Goal: Task Accomplishment & Management: Complete application form

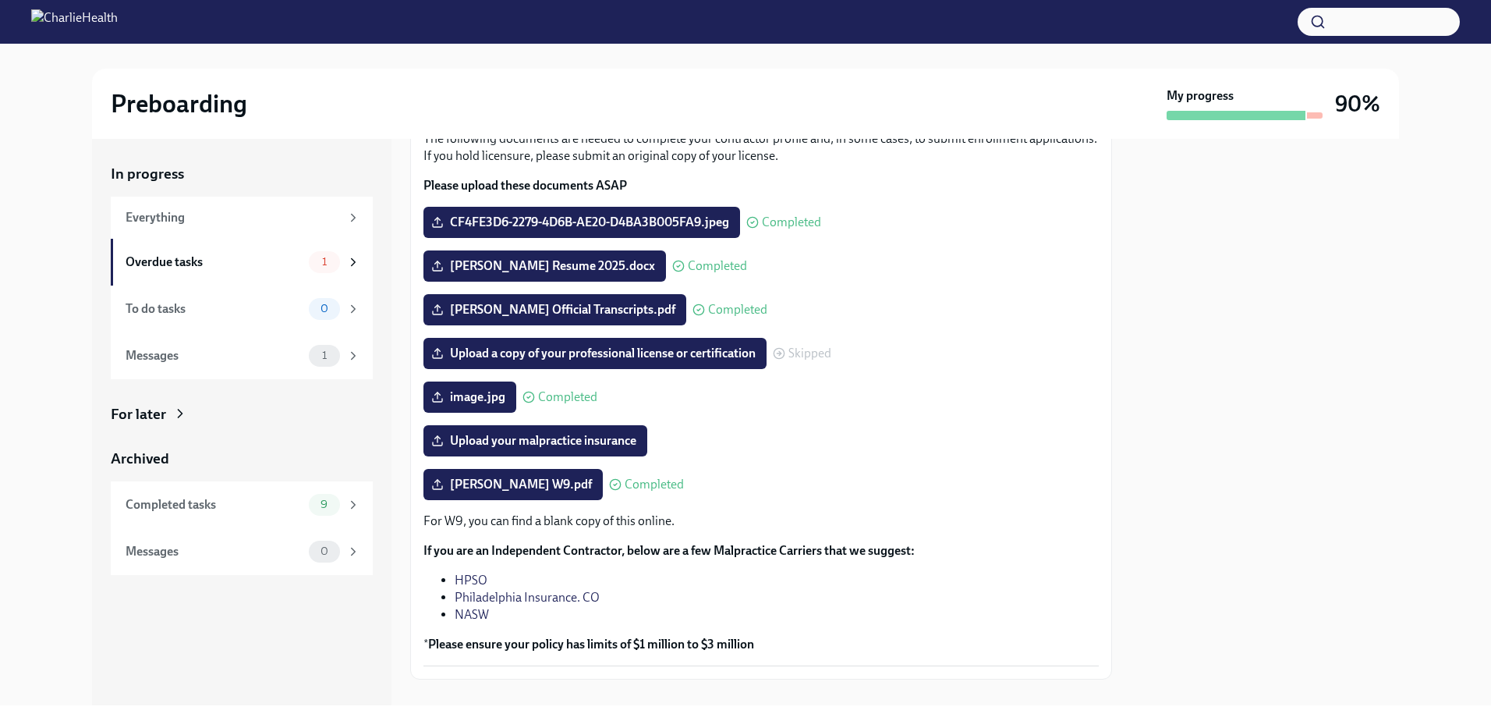
scroll to position [138, 0]
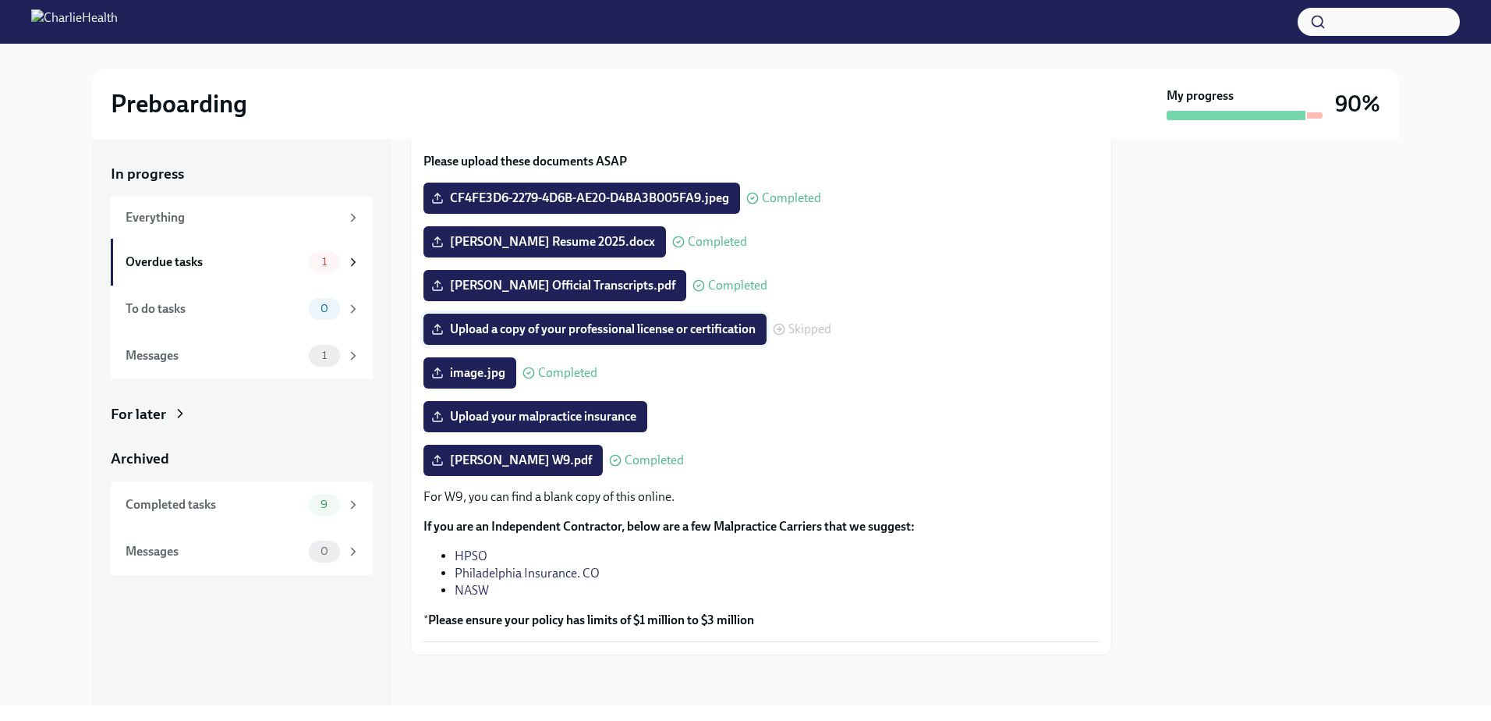
click at [686, 327] on span "Upload a copy of your professional license or certification" at bounding box center [594, 329] width 321 height 16
click at [0, 0] on input "Upload a copy of your professional license or certification" at bounding box center [0, 0] width 0 height 0
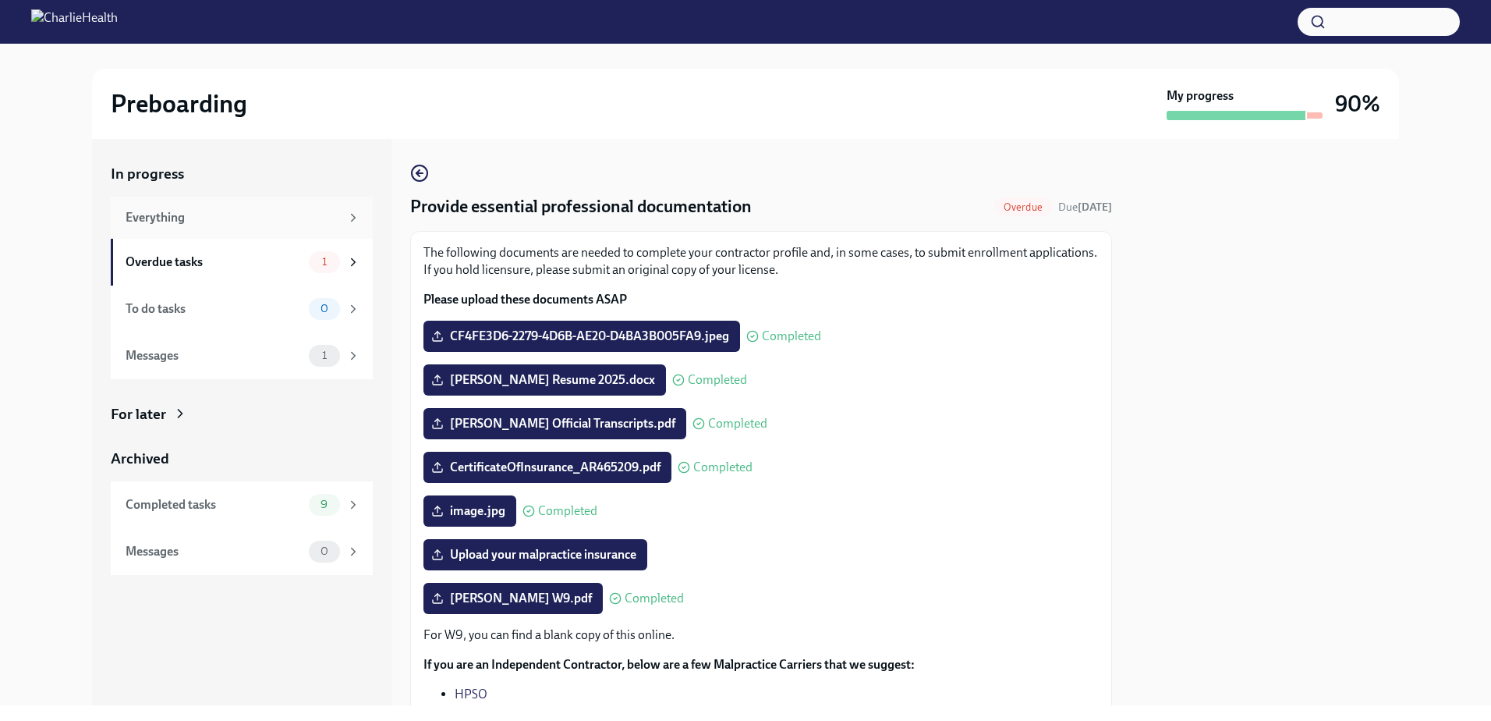
click at [166, 211] on div "Everything" at bounding box center [233, 217] width 215 height 17
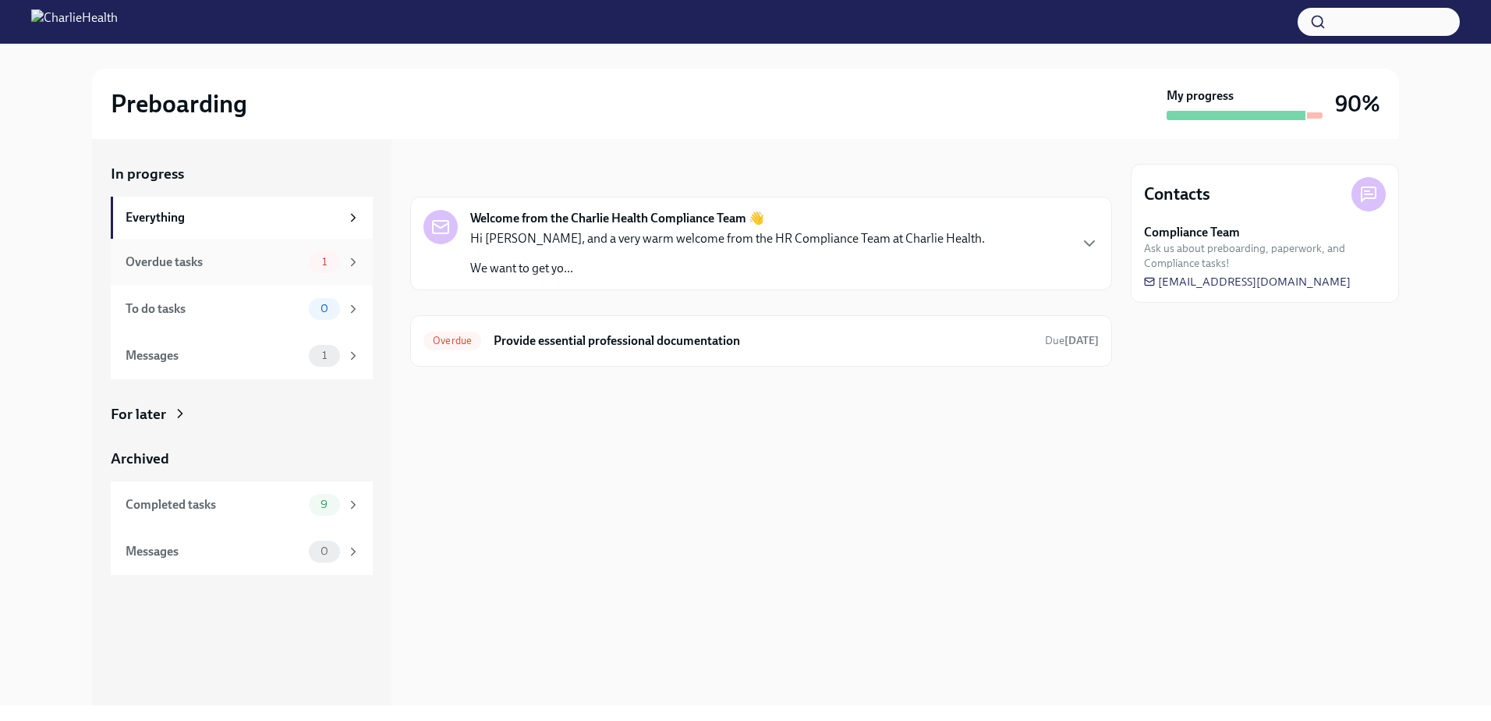
click at [167, 250] on div "Overdue tasks 1" at bounding box center [242, 262] width 262 height 47
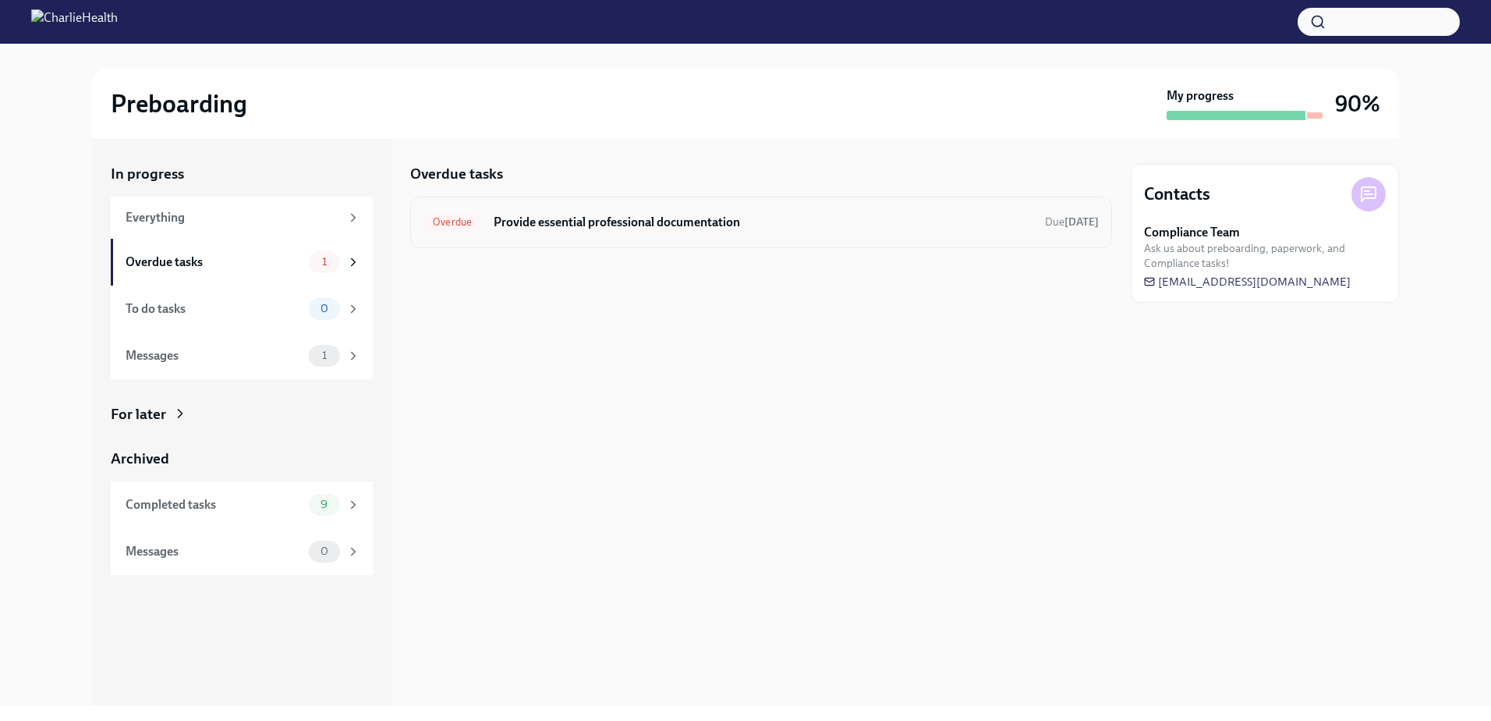
click at [967, 216] on h6 "Provide essential professional documentation" at bounding box center [763, 222] width 539 height 17
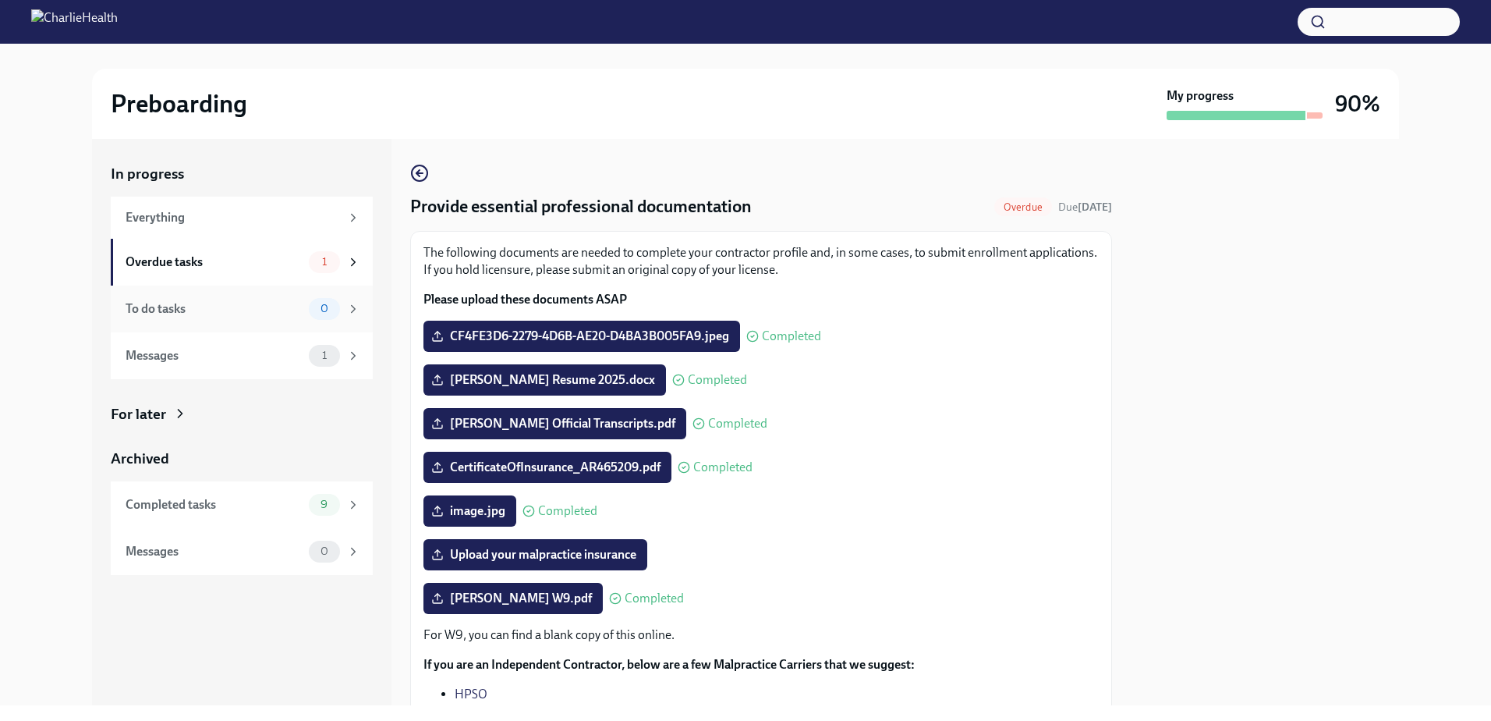
click at [155, 314] on div "To do tasks" at bounding box center [214, 308] width 177 height 17
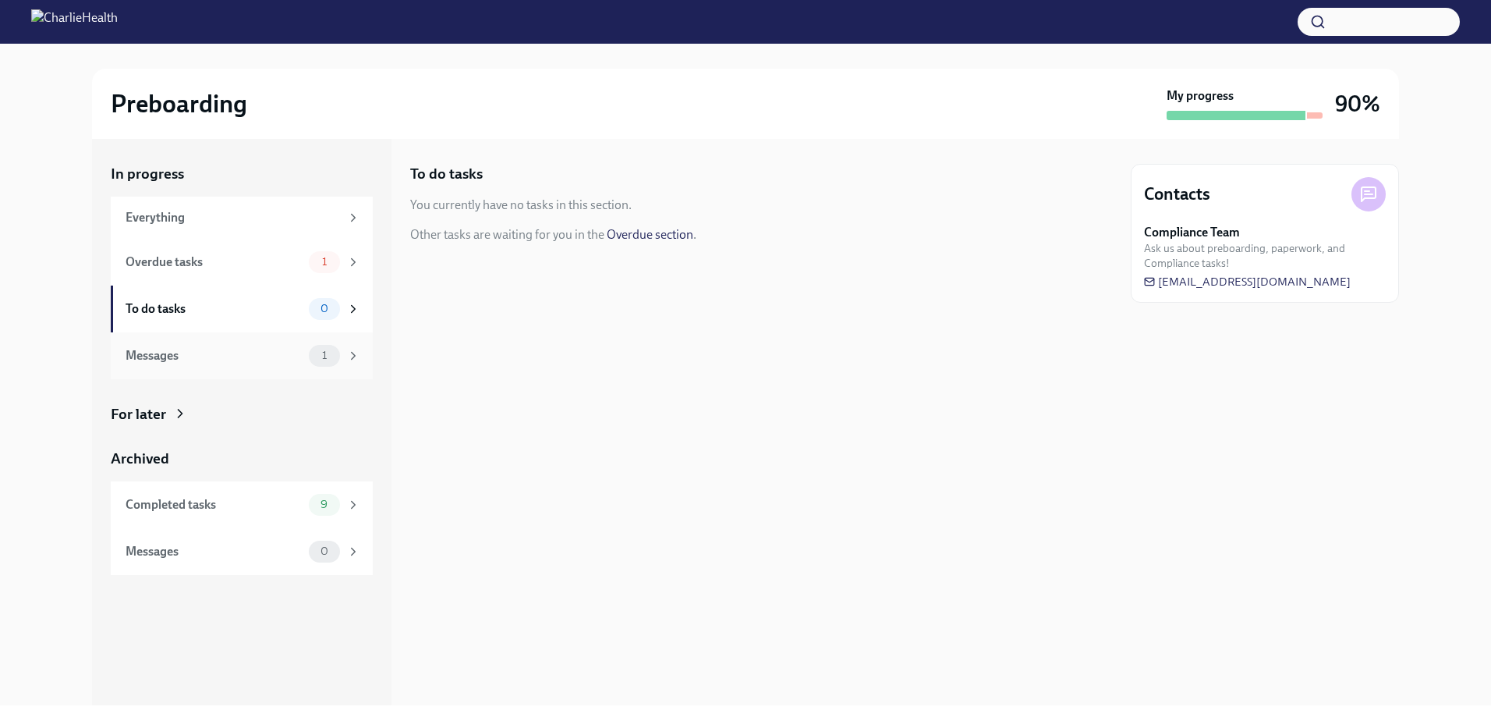
click at [158, 359] on div "Messages" at bounding box center [214, 355] width 177 height 17
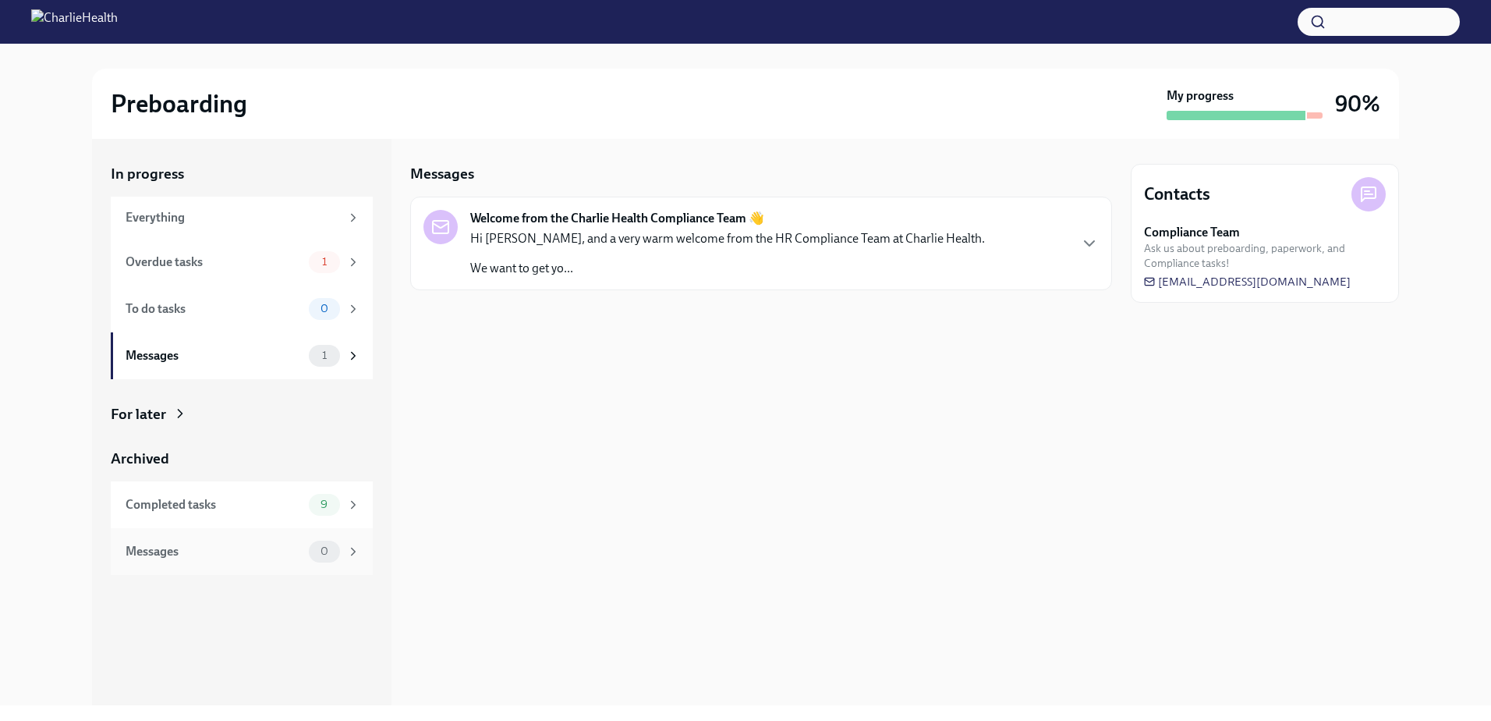
click at [218, 539] on div "Messages 0" at bounding box center [242, 551] width 262 height 47
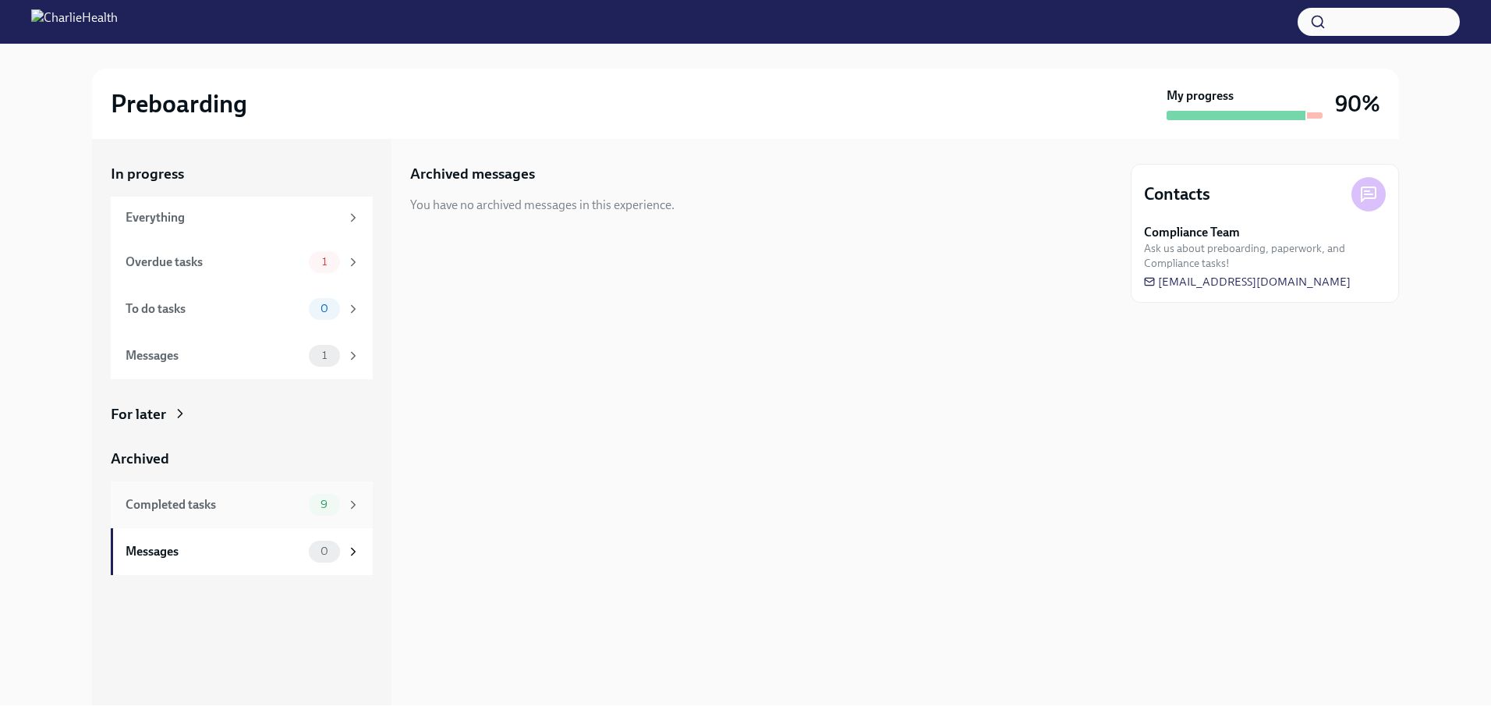
click at [204, 504] on div "Completed tasks" at bounding box center [214, 504] width 177 height 17
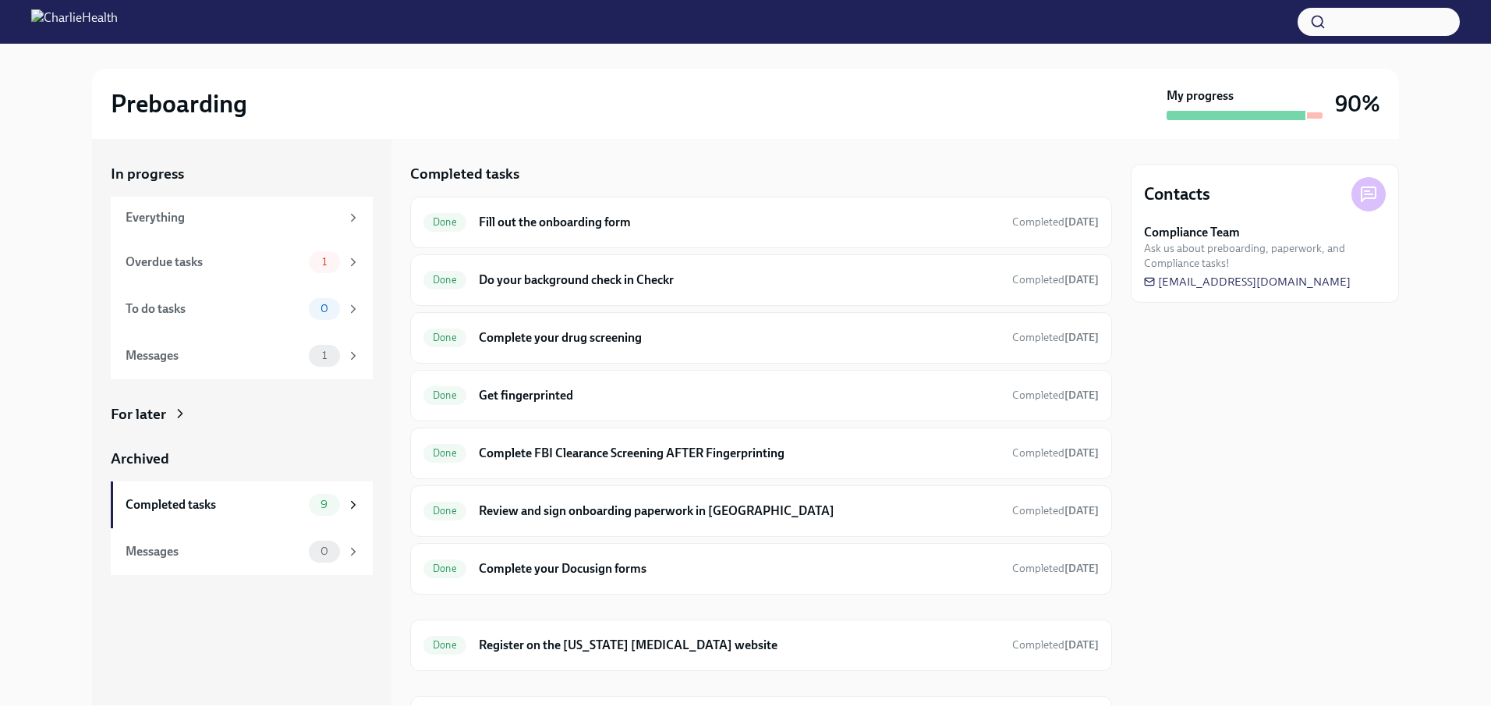
click at [131, 115] on h2 "Preboarding" at bounding box center [179, 103] width 137 height 31
click at [98, 12] on img at bounding box center [74, 21] width 87 height 25
click at [76, 198] on div "In progress Everything Overdue tasks 1 To do tasks 0 Messages 1 For later Archi…" at bounding box center [746, 422] width 1442 height 566
click at [137, 205] on div "Everything" at bounding box center [242, 218] width 262 height 42
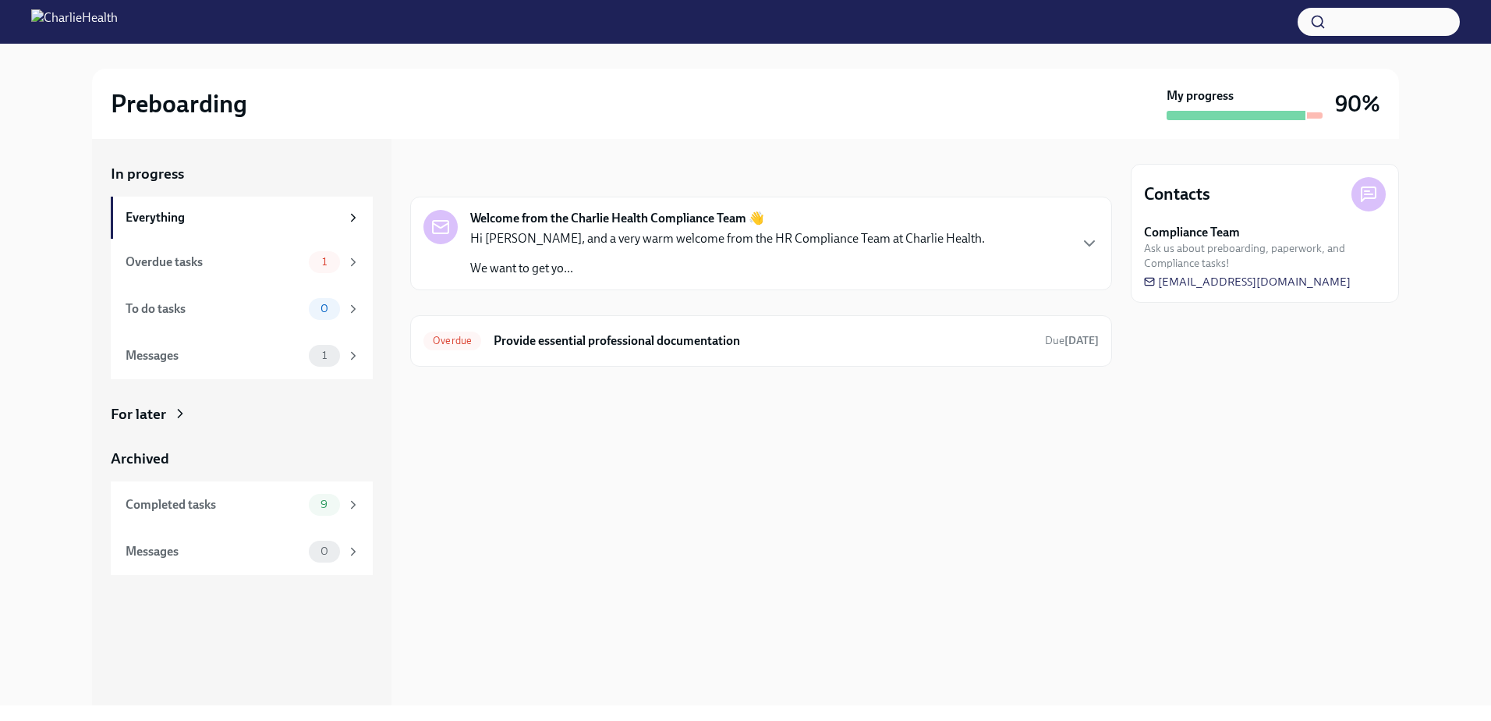
click at [1287, 118] on div at bounding box center [1236, 115] width 139 height 9
click at [164, 460] on div "Archived" at bounding box center [242, 459] width 262 height 20
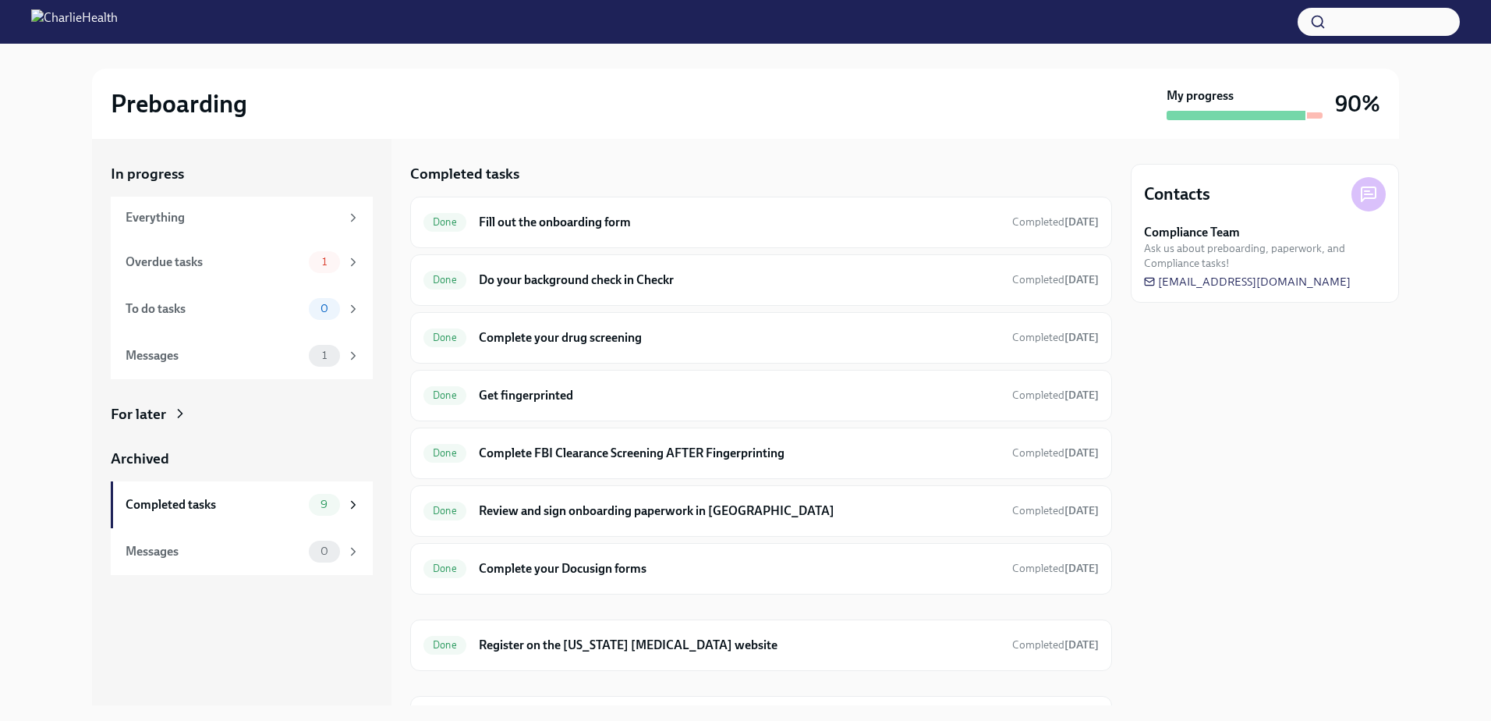
click at [164, 417] on div "For later" at bounding box center [138, 414] width 55 height 20
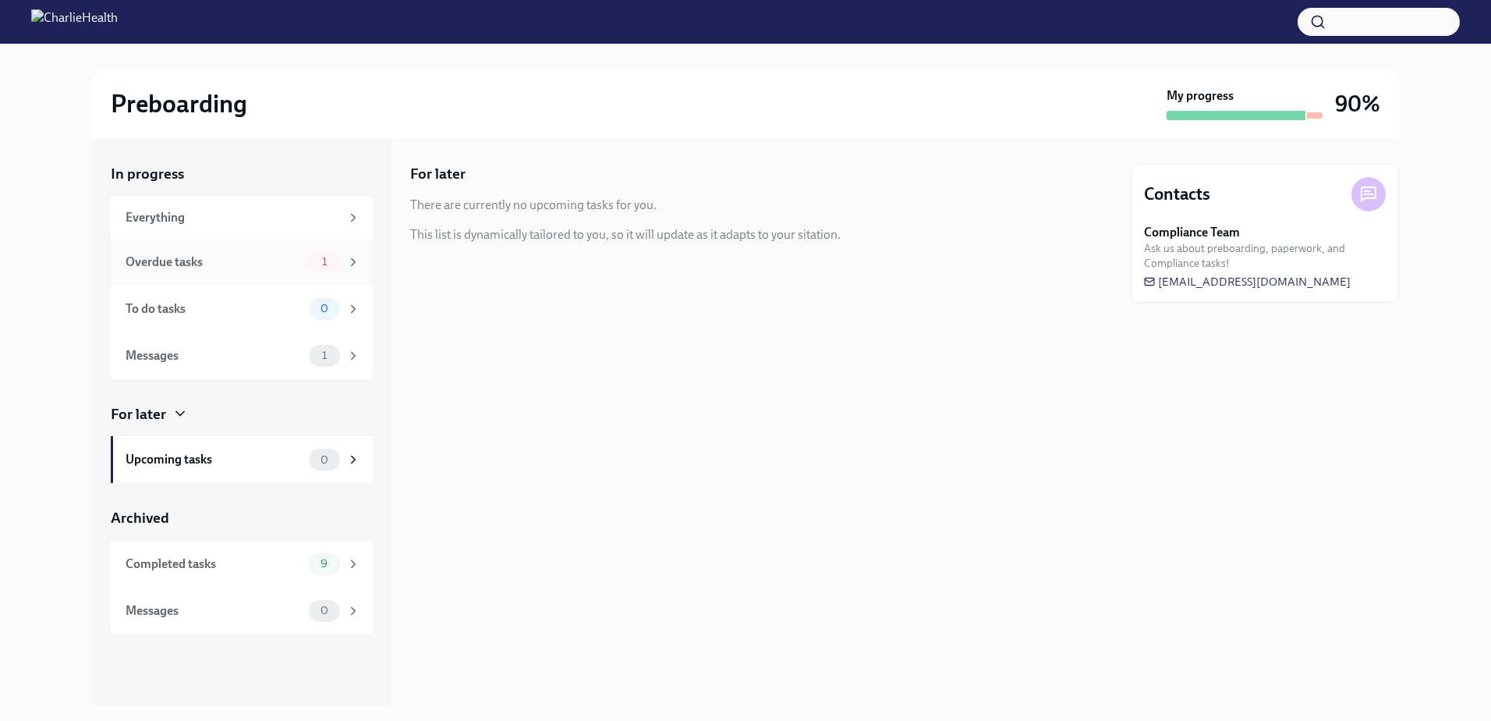
click at [247, 280] on div "Overdue tasks 1" at bounding box center [242, 262] width 262 height 47
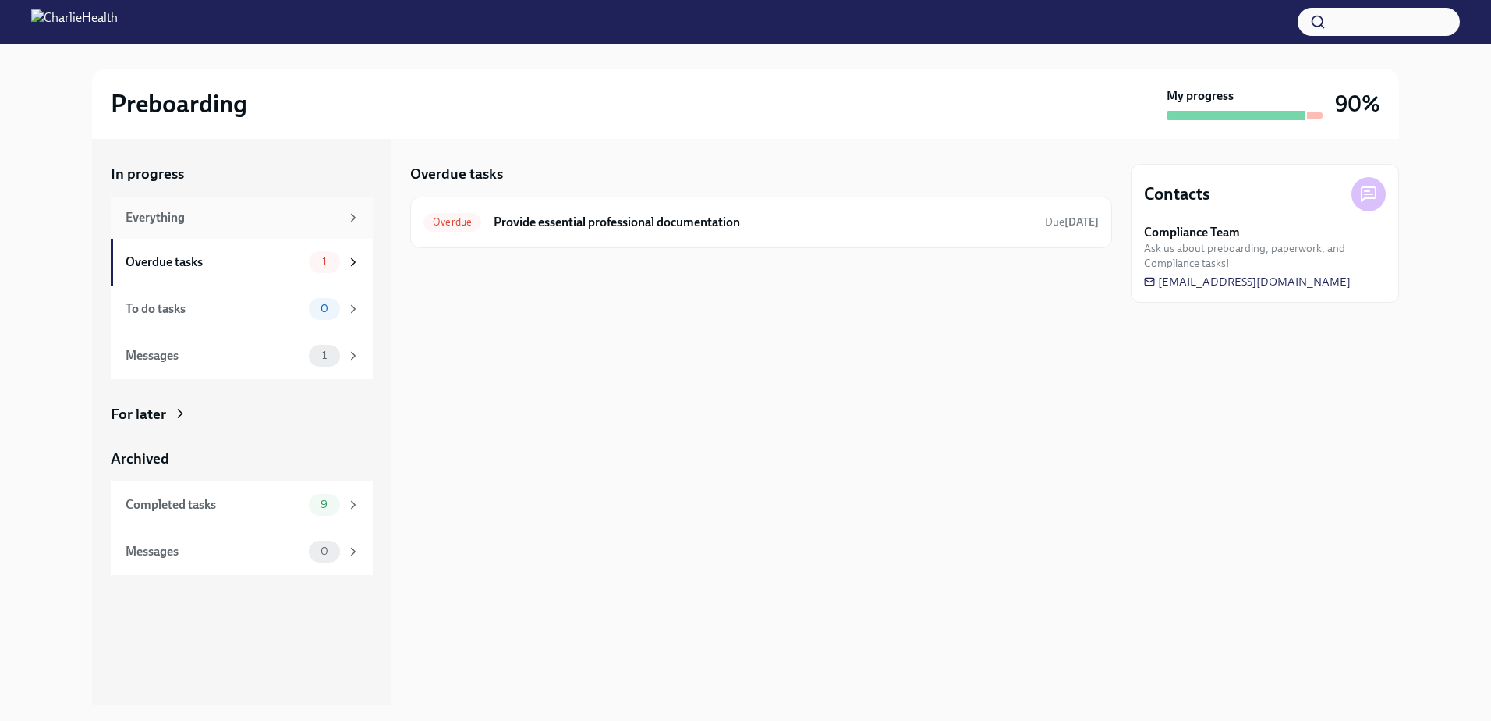
click at [284, 207] on div "Everything" at bounding box center [242, 218] width 262 height 42
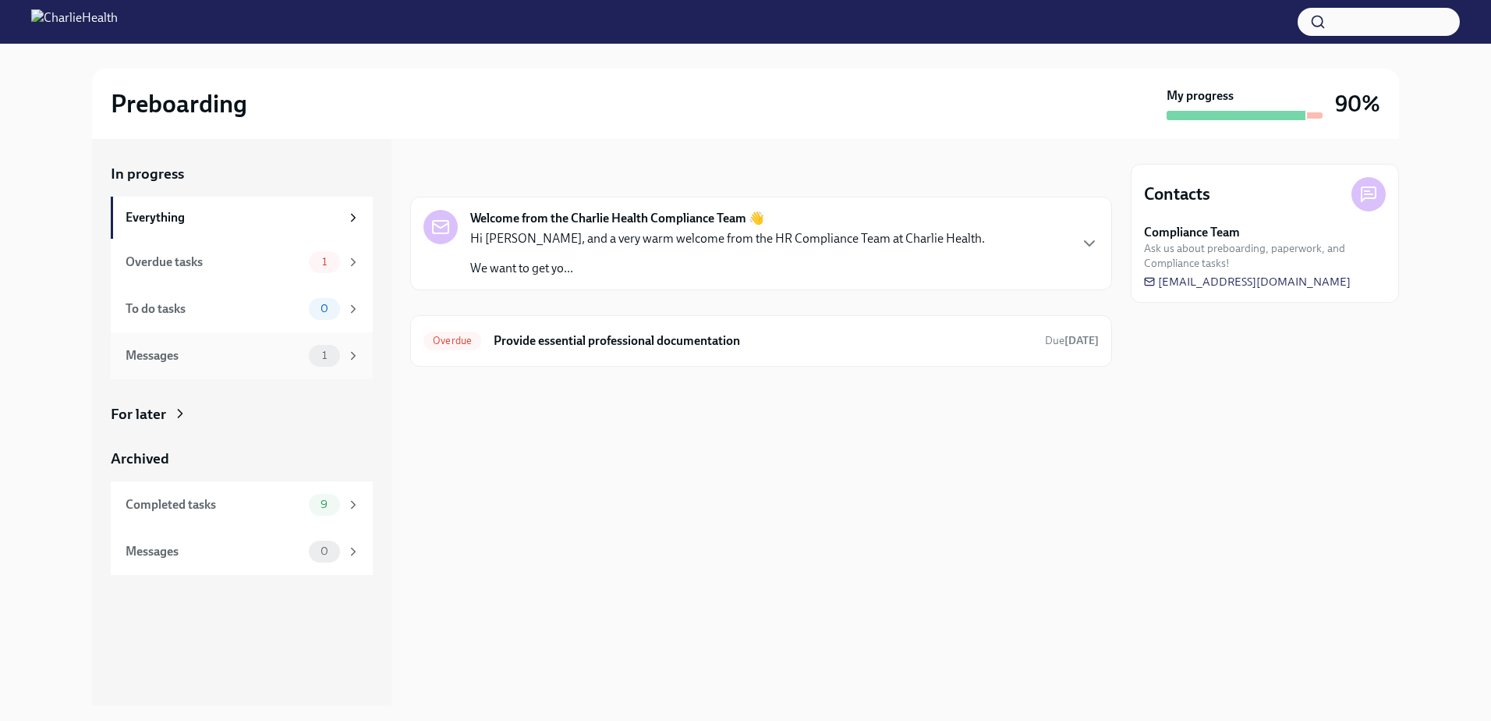
click at [270, 364] on div "Messages" at bounding box center [214, 355] width 177 height 17
click at [270, 329] on div "To do tasks 0" at bounding box center [242, 309] width 262 height 47
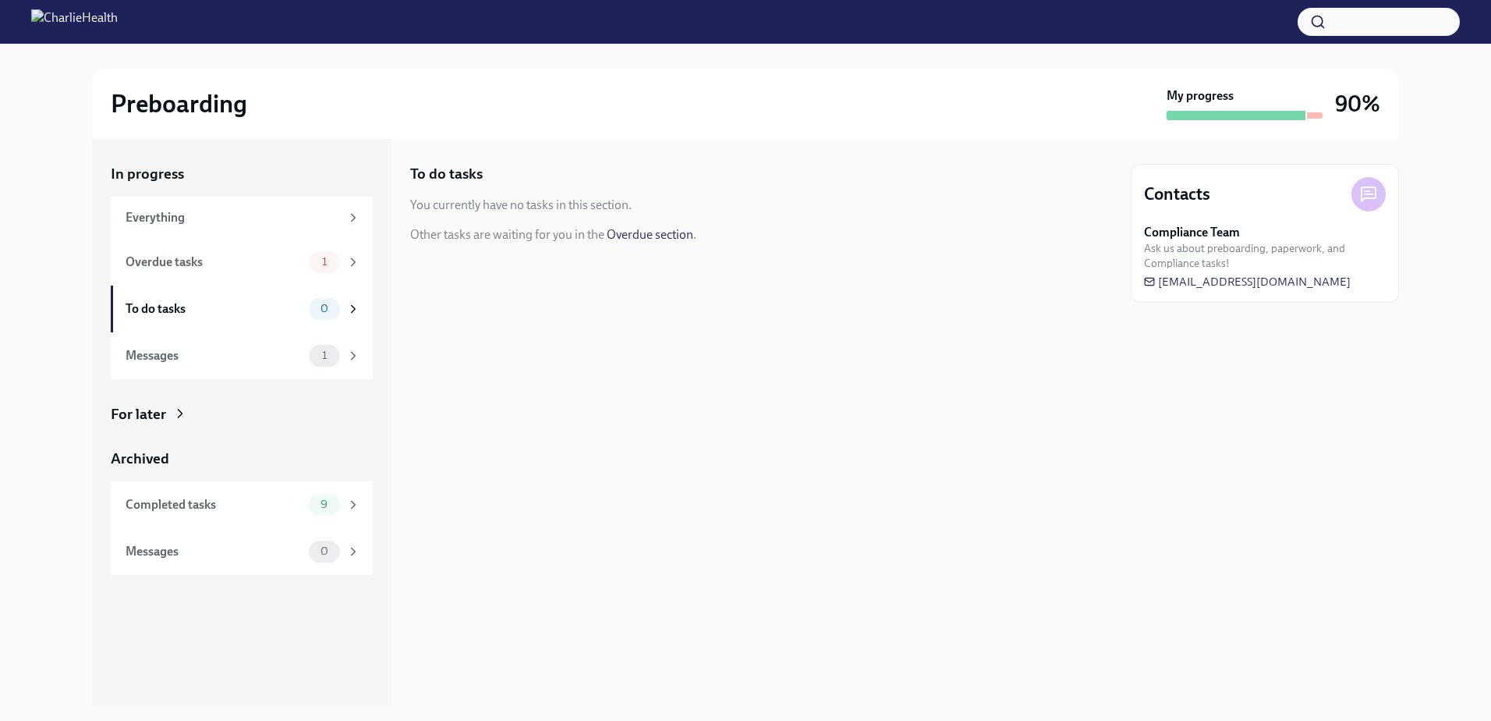
click at [677, 235] on link "Overdue section" at bounding box center [650, 234] width 87 height 15
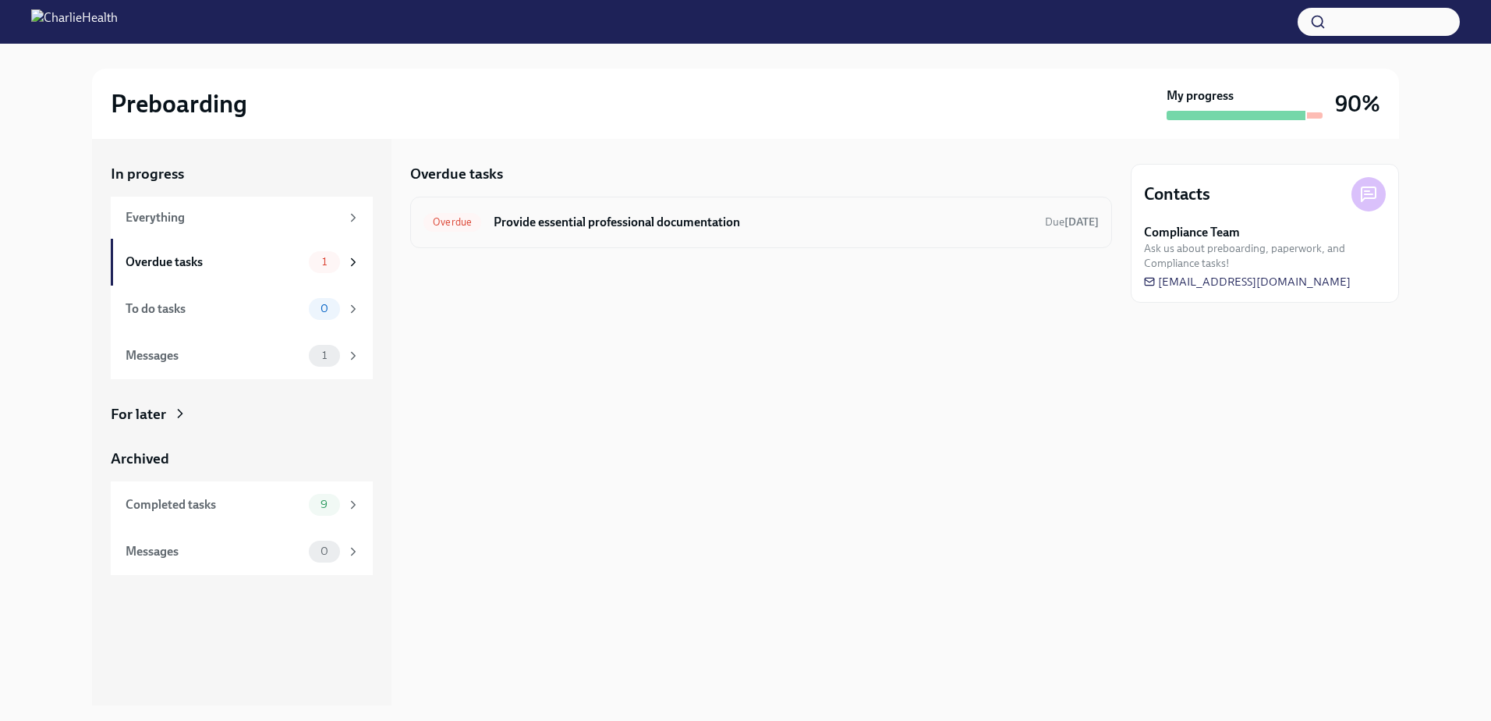
click at [909, 229] on h6 "Provide essential professional documentation" at bounding box center [763, 222] width 539 height 17
